Goal: Communication & Community: Answer question/provide support

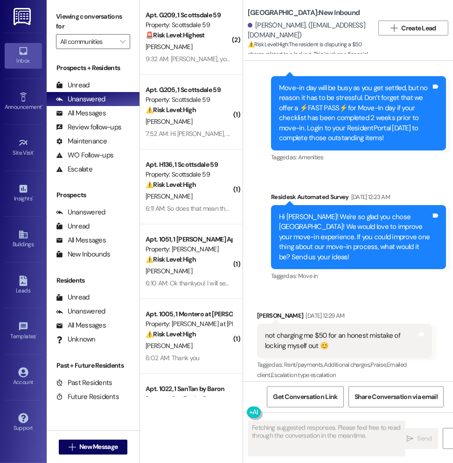
scroll to position [245, 0]
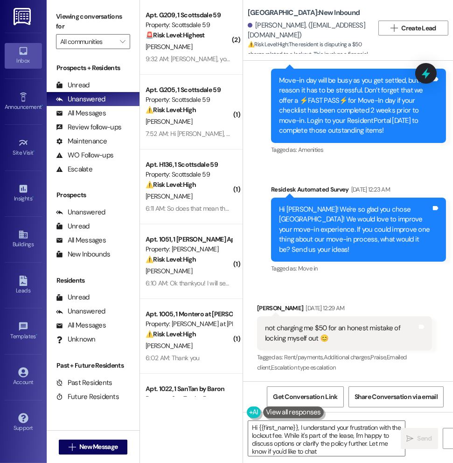
type textarea "Hi {{first_name}}, I understand your frustration with the lockout fee. While it…"
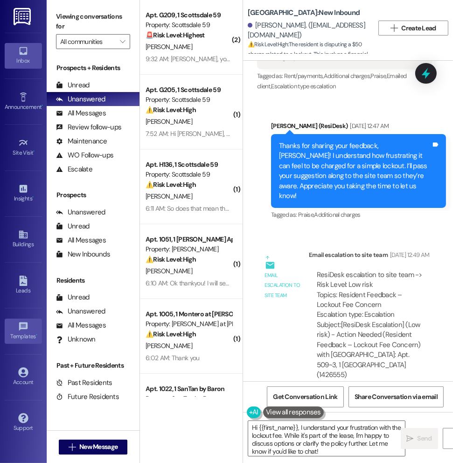
scroll to position [504, 0]
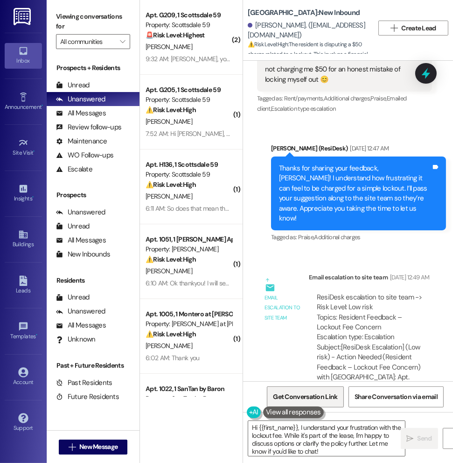
click at [308, 398] on span "Get Conversation Link" at bounding box center [305, 397] width 64 height 10
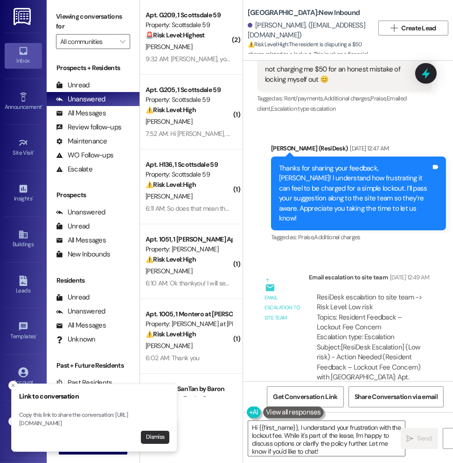
click at [162, 437] on button "Dismiss" at bounding box center [155, 436] width 28 height 13
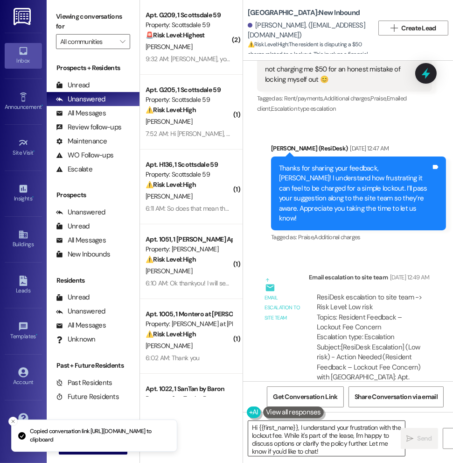
click at [295, 445] on textarea "Hi {{first_name}}, I understand your frustration with the lockout fee. While it…" at bounding box center [326, 438] width 157 height 35
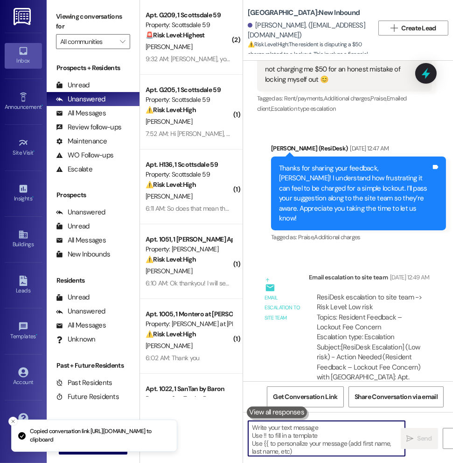
paste textarea "[URL][DOMAIN_NAME]"
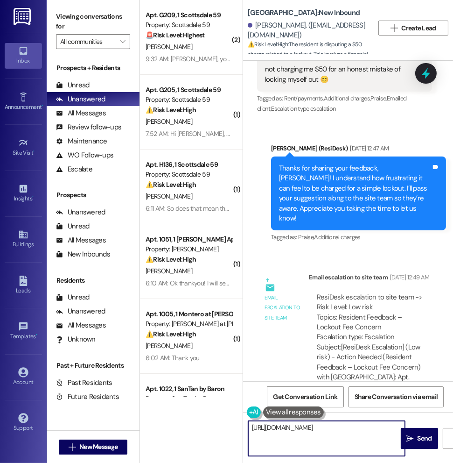
type textarea "[URL][DOMAIN_NAME]"
drag, startPoint x: 316, startPoint y: 435, endPoint x: 292, endPoint y: 436, distance: 24.3
click at [292, 436] on textarea "[URL][DOMAIN_NAME]" at bounding box center [326, 438] width 157 height 35
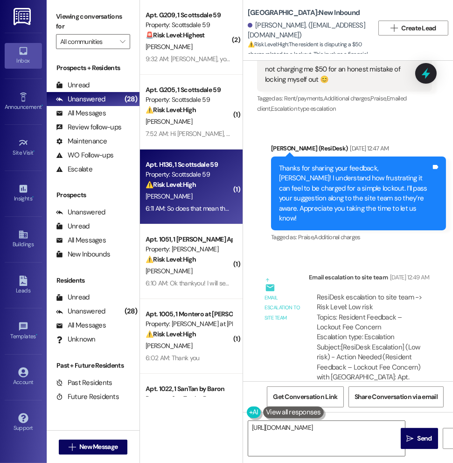
click at [208, 185] on div "⚠️ Risk Level: High The resident is questioning the resolution of an electrical…" at bounding box center [189, 185] width 86 height 10
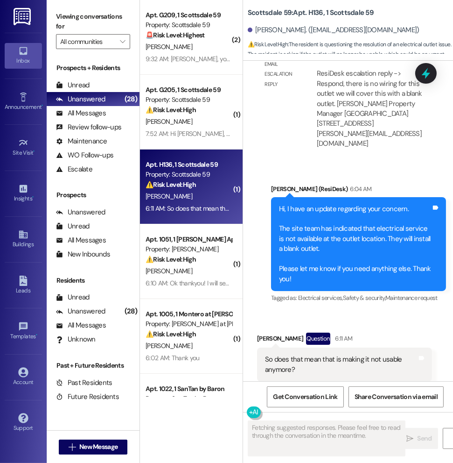
scroll to position [1004, 0]
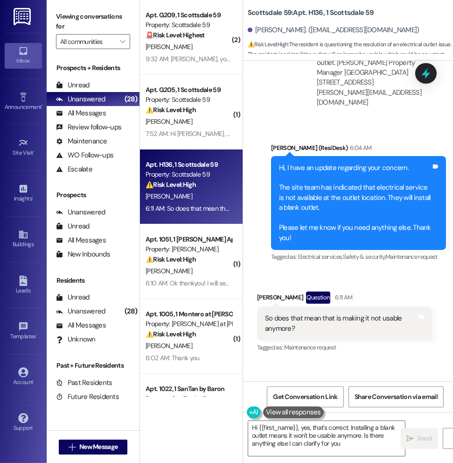
type textarea "Hi {{first_name}}, yes, that's correct. Installing a blank outlet means it won'…"
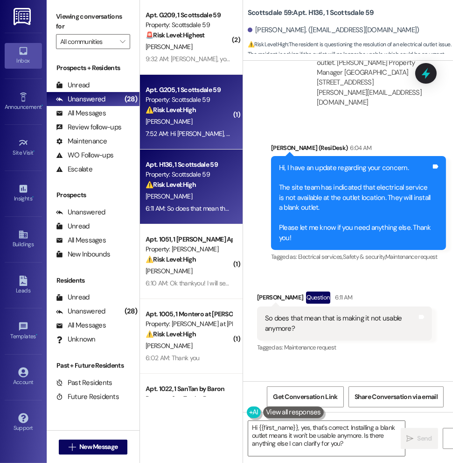
click at [187, 122] on div "[PERSON_NAME]" at bounding box center [189, 122] width 88 height 12
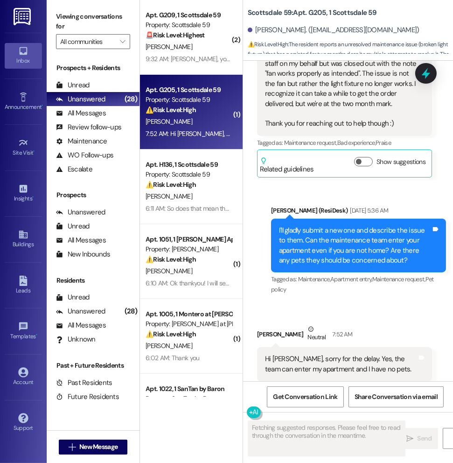
scroll to position [963, 0]
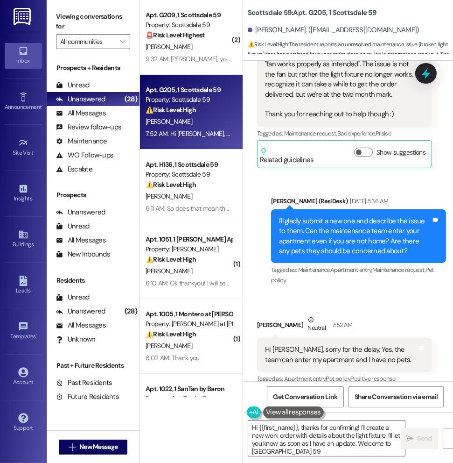
type textarea "Hi {{first_name}}, thanks for confirming! I'll create a new work order with det…"
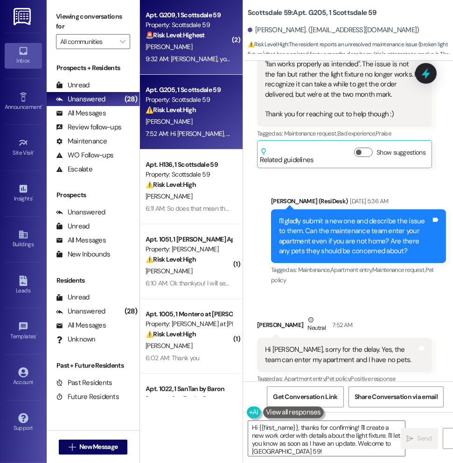
click at [177, 54] on div "9:32 AM: [PERSON_NAME], youre useless. 9:32 AM: [PERSON_NAME], youre useless." at bounding box center [189, 59] width 88 height 12
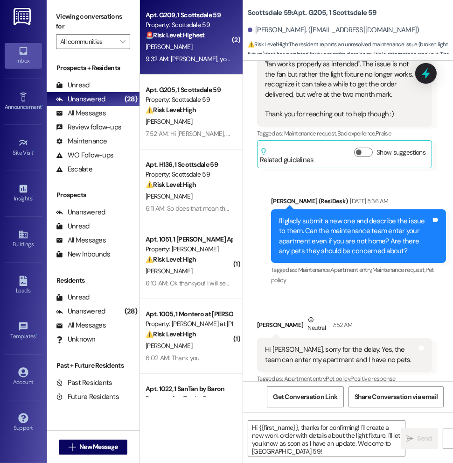
type textarea "Fetching suggested responses. Please feel free to read through the conversation…"
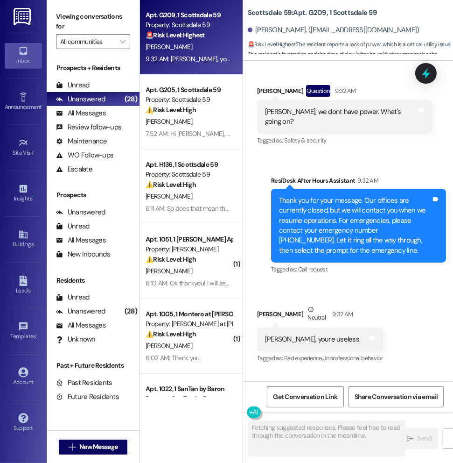
scroll to position [208, 0]
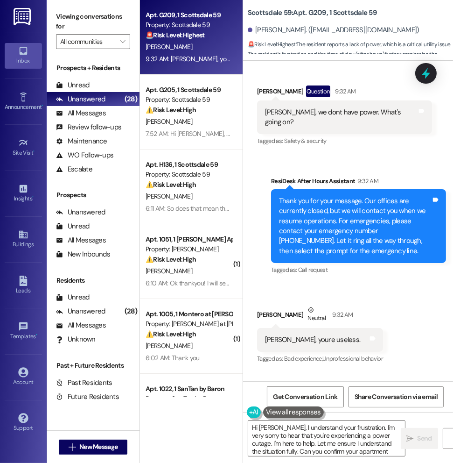
type textarea "Hi [PERSON_NAME], I understand your frustration. I'm very sorry to hear that yo…"
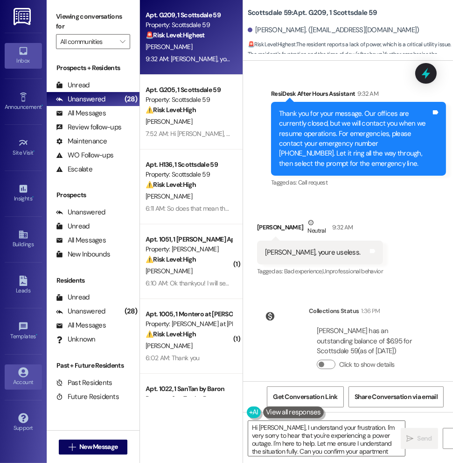
click at [20, 377] on div "Account" at bounding box center [23, 381] width 47 height 9
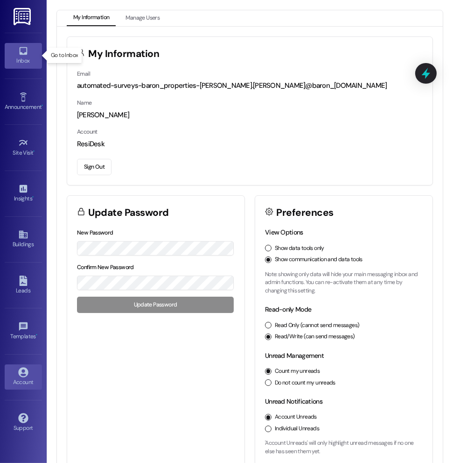
click at [21, 51] on icon at bounding box center [23, 51] width 10 height 10
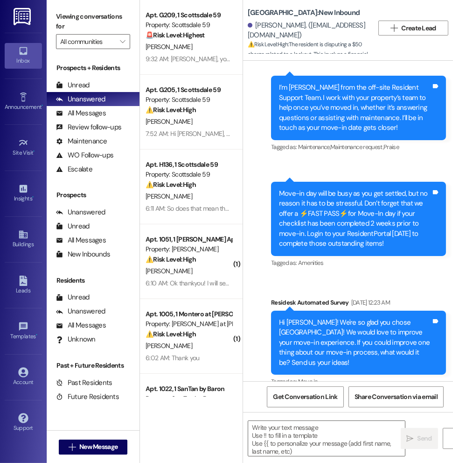
type textarea "Fetching suggested responses. Please feel free to read through the conversation…"
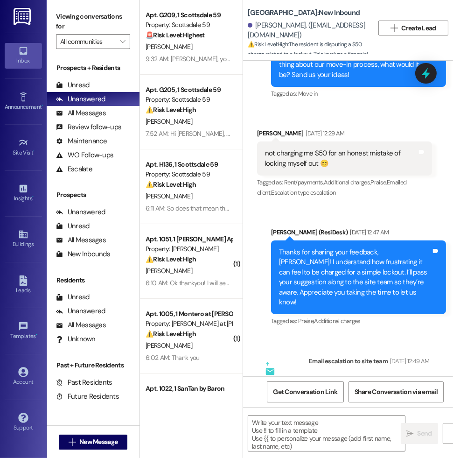
scroll to position [423, 0]
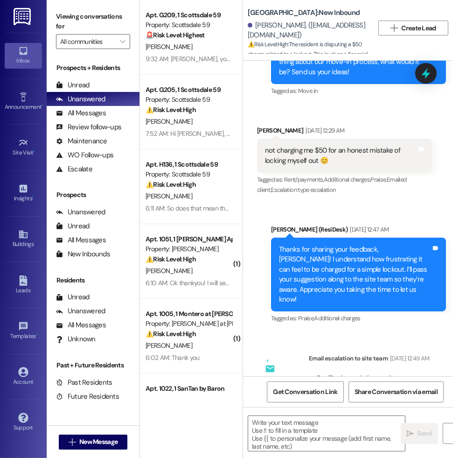
click at [368, 225] on div "[DATE] 12:47 AM" at bounding box center [368, 230] width 41 height 10
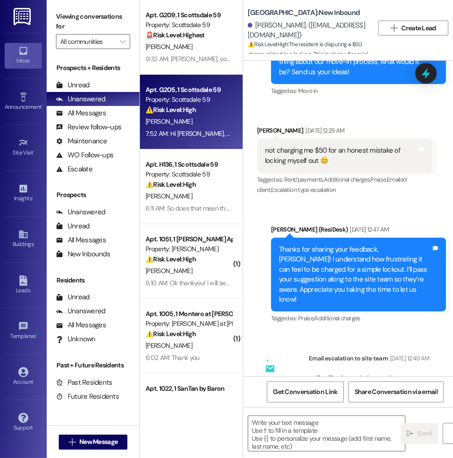
click at [189, 121] on div "[PERSON_NAME]" at bounding box center [189, 122] width 88 height 12
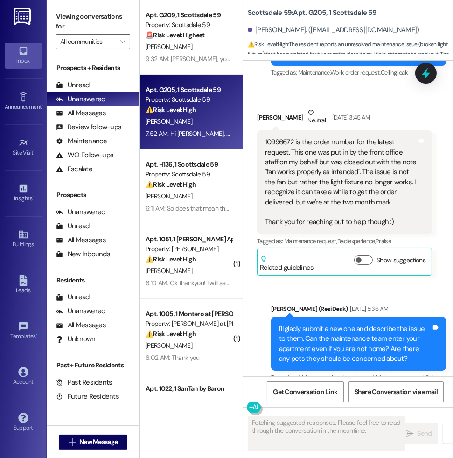
scroll to position [967, 0]
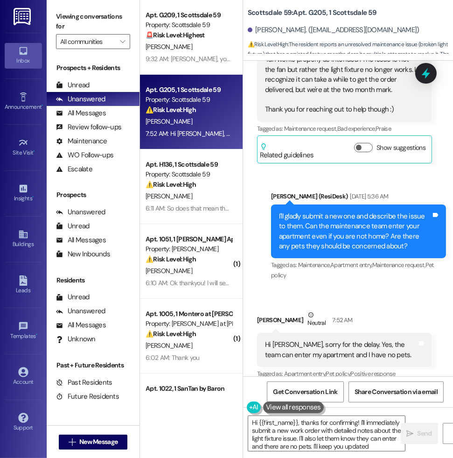
type textarea "Hi {{first_name}}, thanks for confirming! I'll immediately submit a new work or…"
